Goal: Task Accomplishment & Management: Use online tool/utility

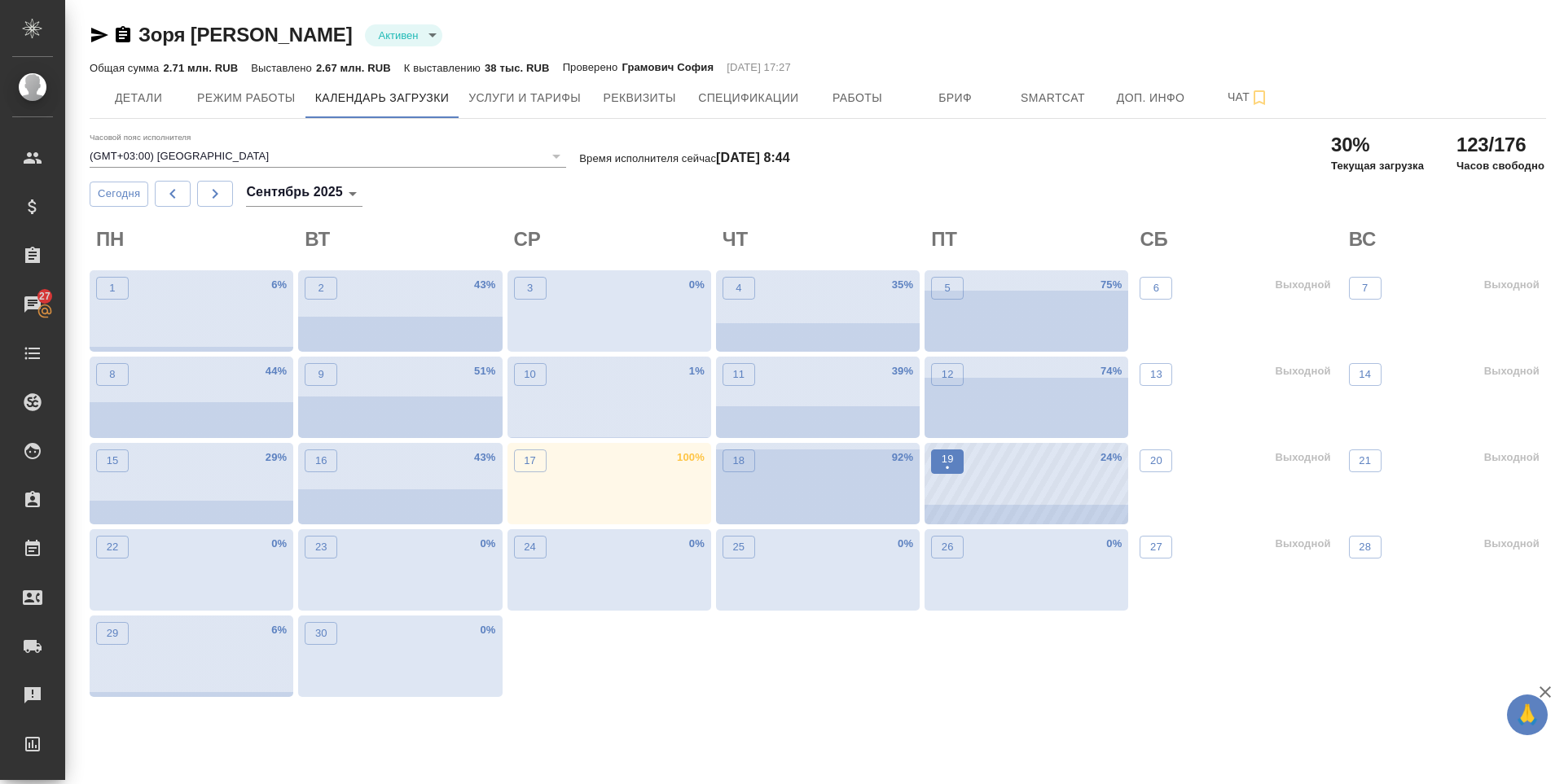
click at [951, 465] on p "•" at bounding box center [948, 468] width 13 height 16
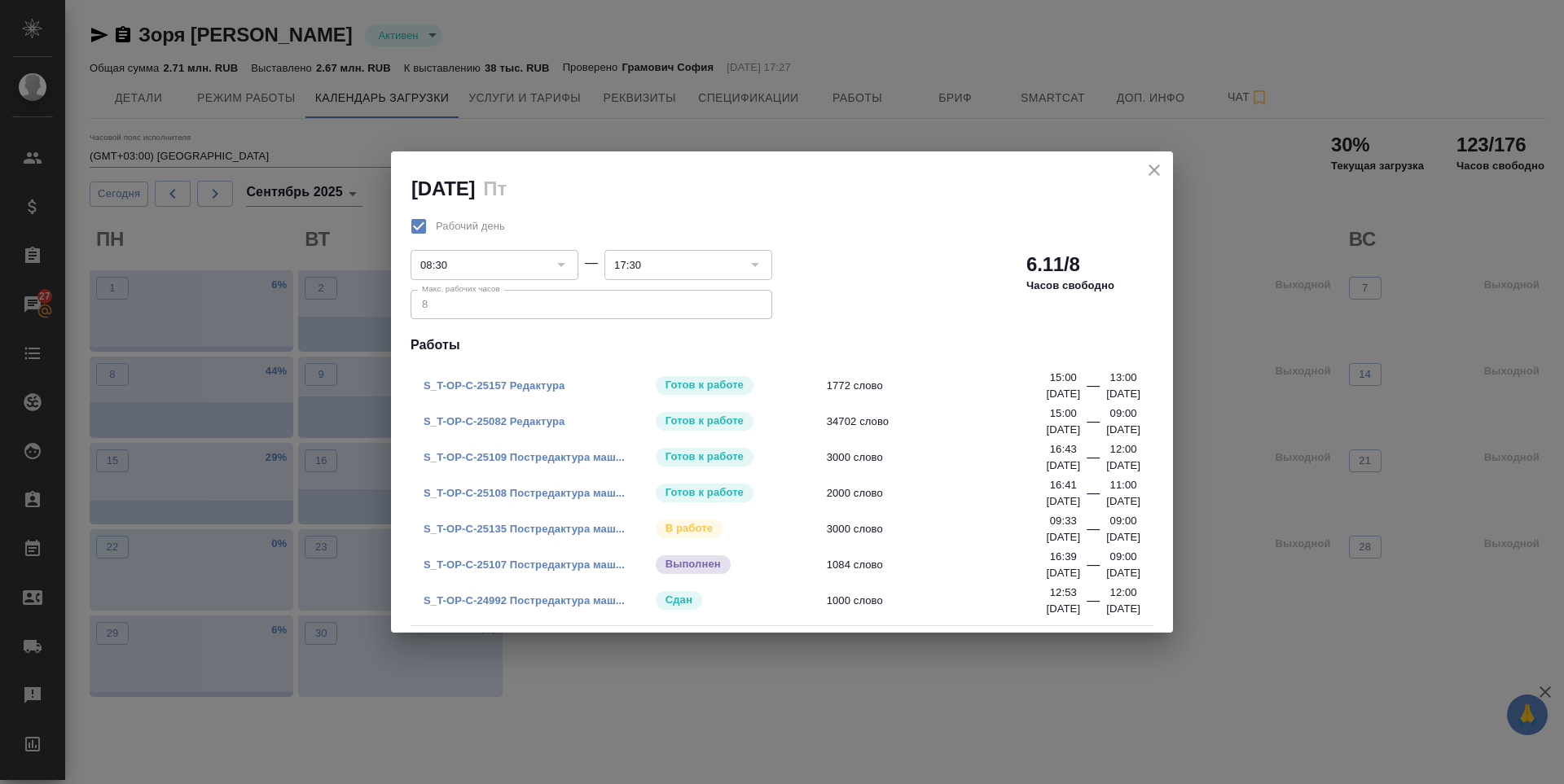
click at [1147, 166] on icon "close" at bounding box center [1154, 170] width 20 height 20
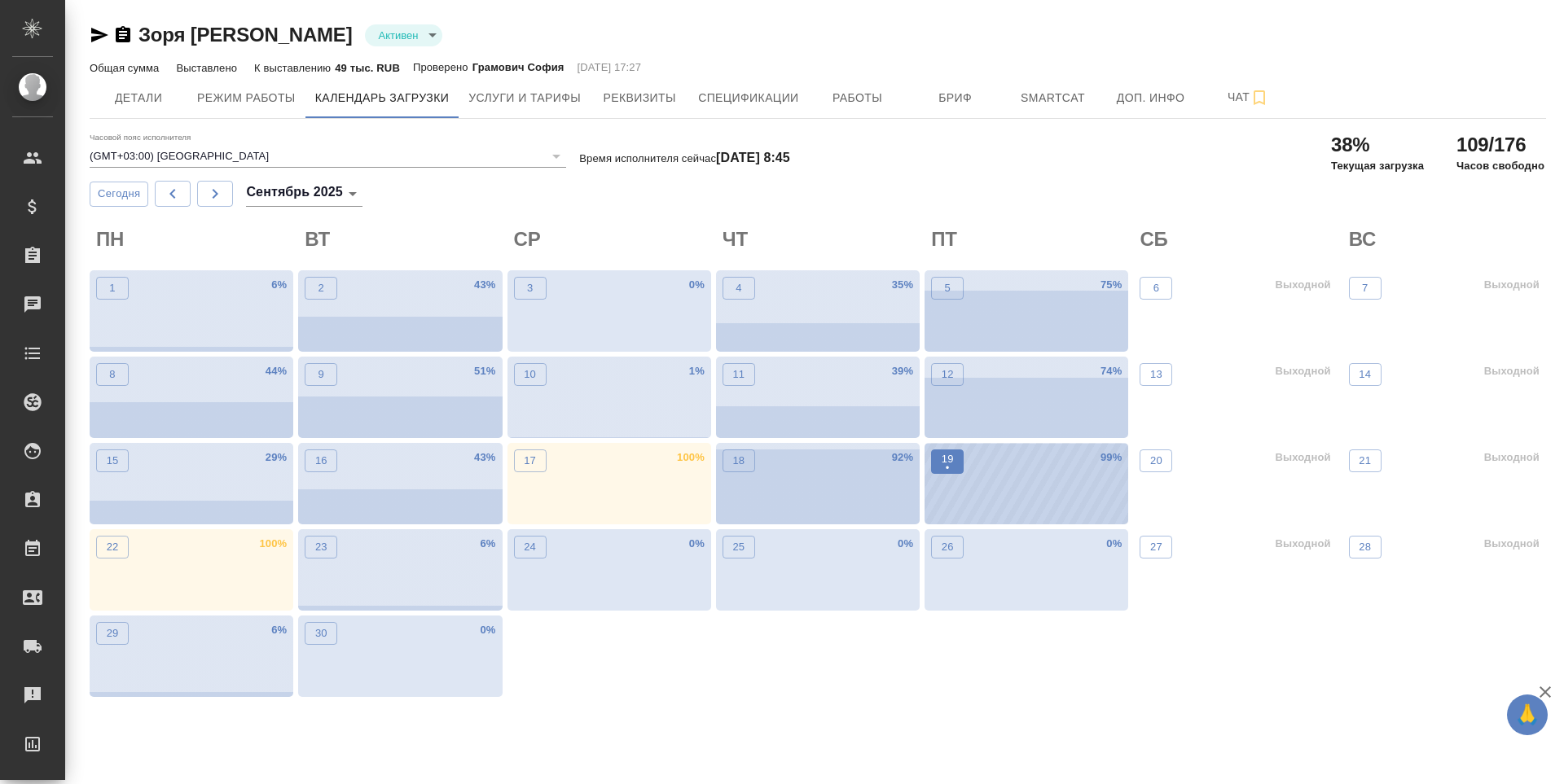
click at [950, 462] on p "•" at bounding box center [948, 468] width 13 height 16
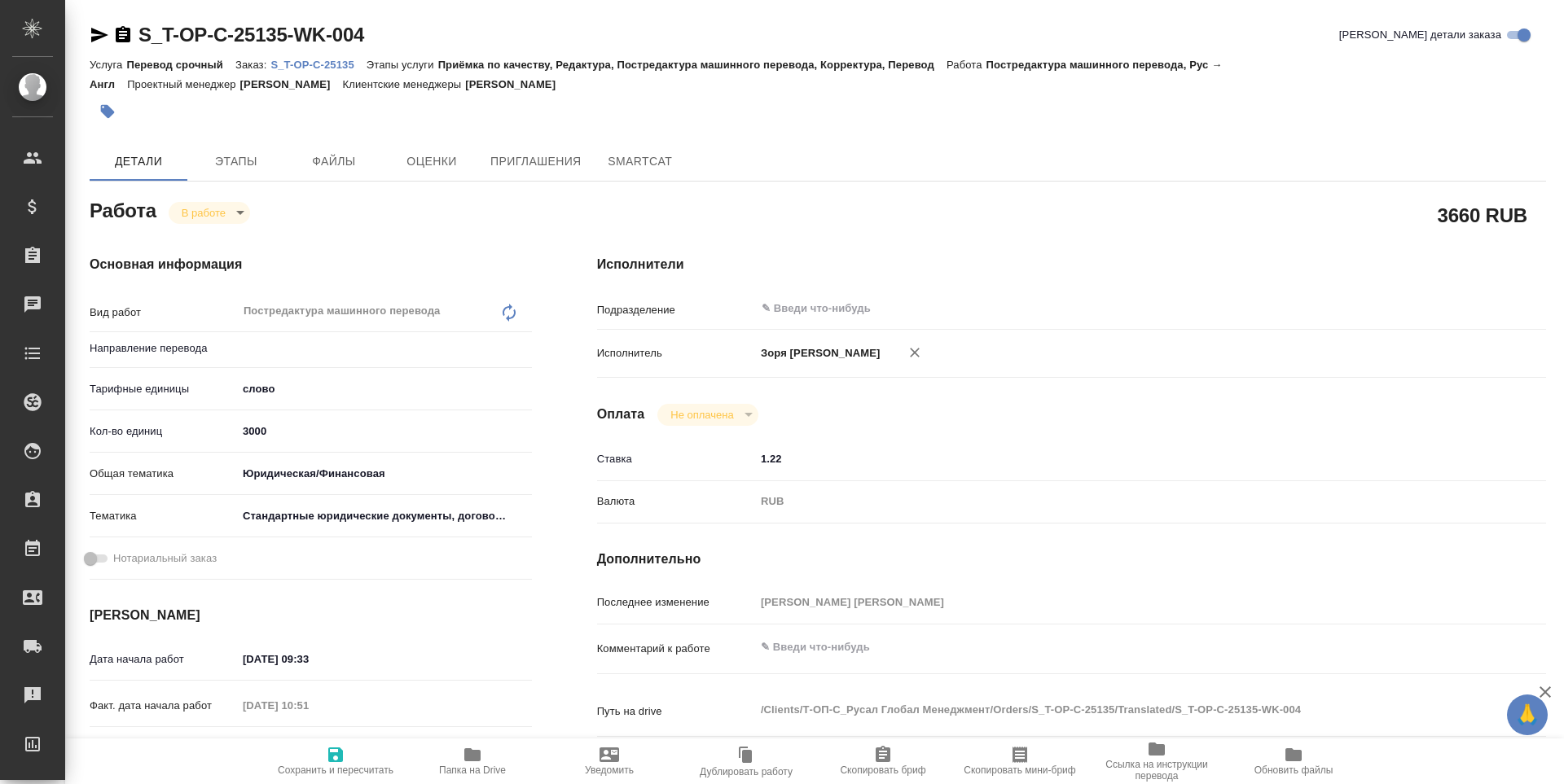
type input "рус-англ"
click at [476, 761] on icon "button" at bounding box center [472, 755] width 16 height 13
